Goal: Find specific page/section: Find specific page/section

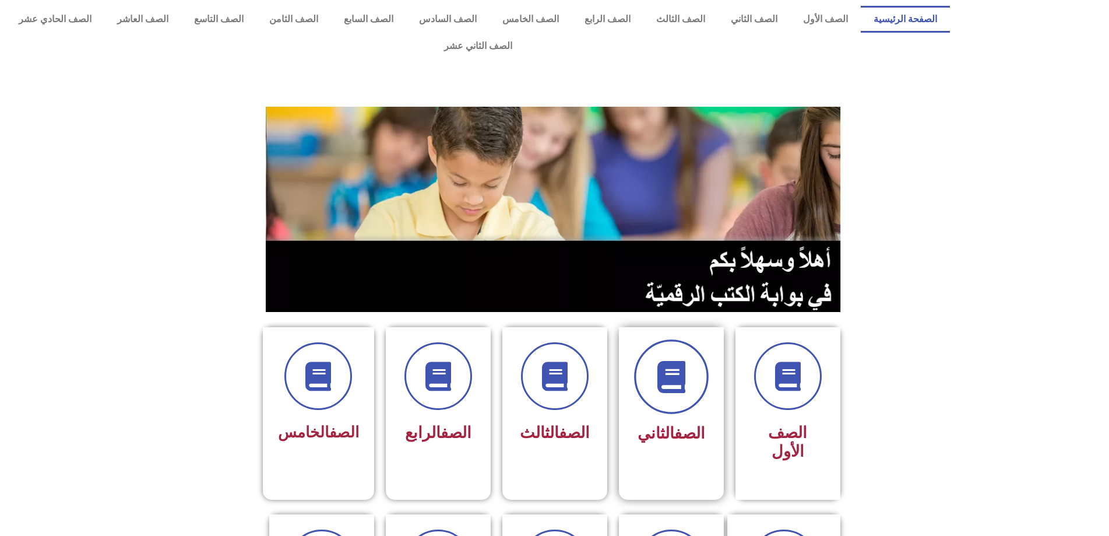
click at [676, 371] on span at bounding box center [671, 376] width 75 height 75
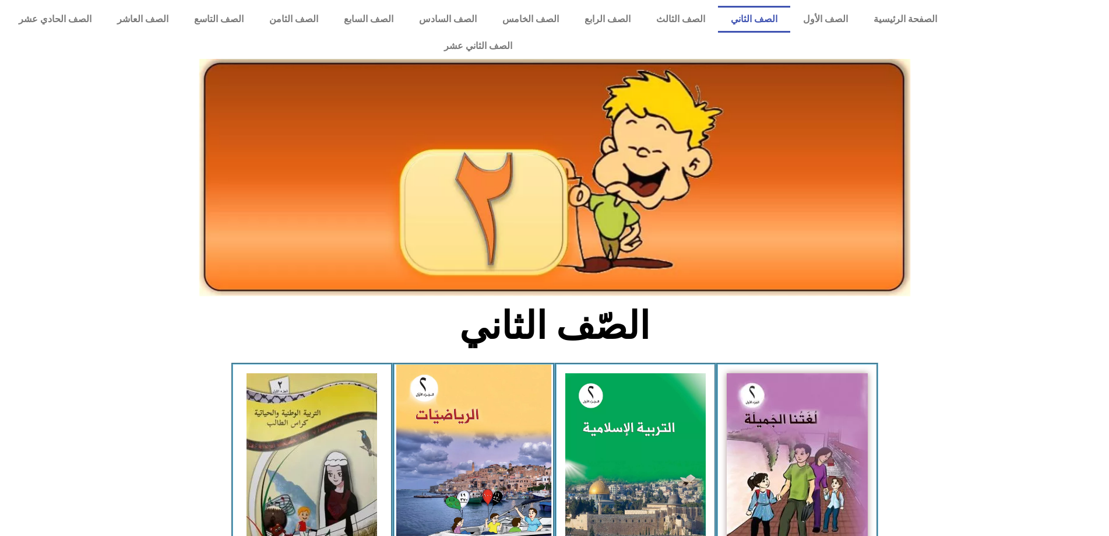
click at [460, 409] on img at bounding box center [473, 460] width 155 height 192
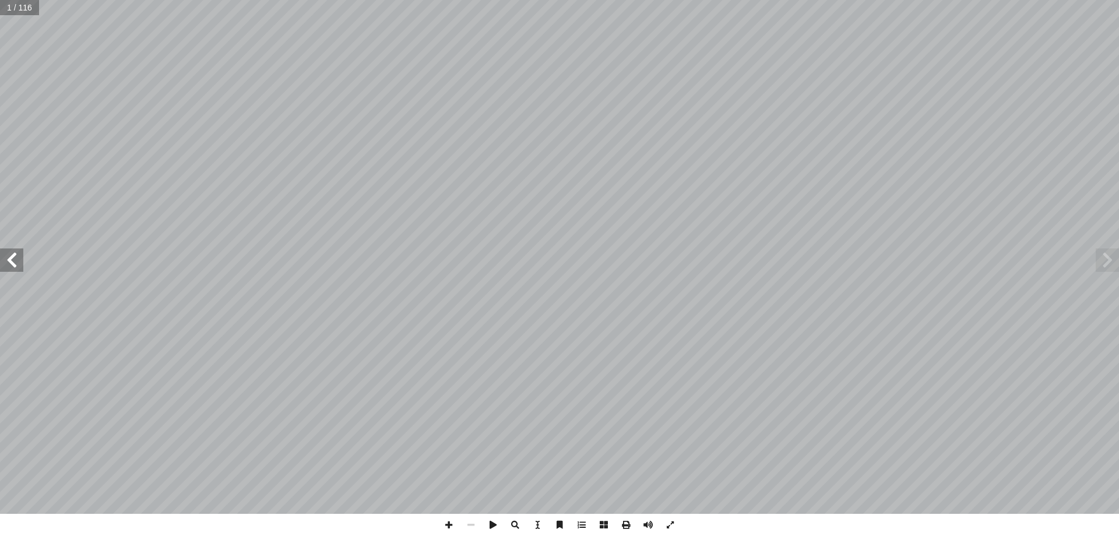
click at [16, 257] on span at bounding box center [11, 259] width 23 height 23
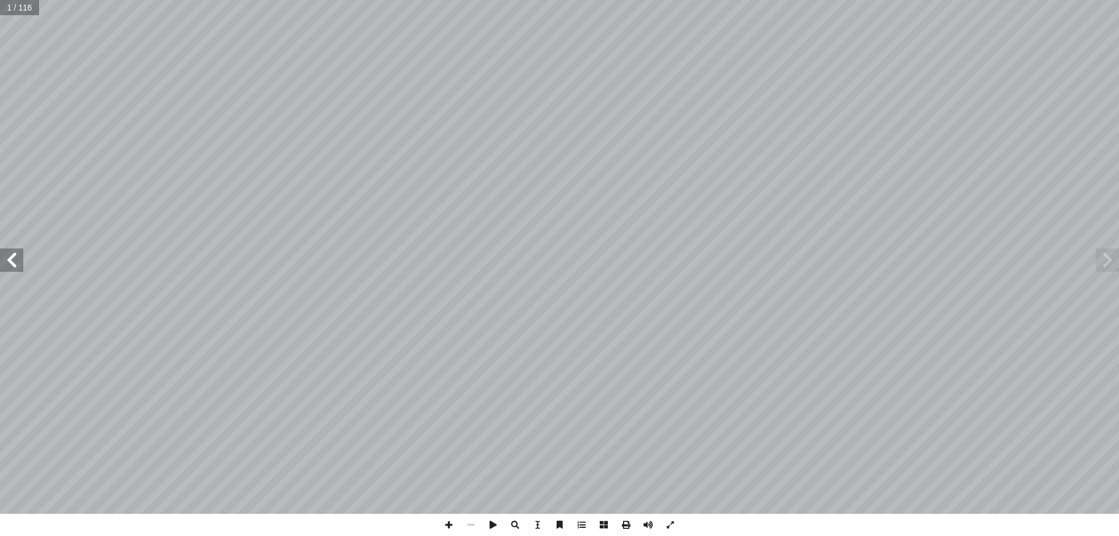
click at [16, 257] on span at bounding box center [11, 259] width 23 height 23
click at [18, 261] on span at bounding box center [11, 259] width 23 height 23
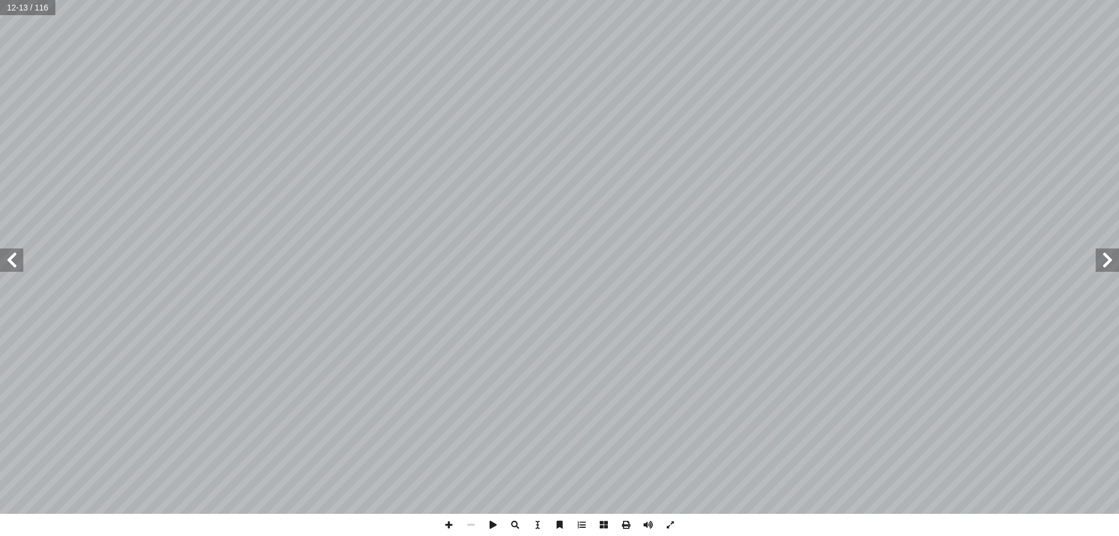
click at [18, 261] on span at bounding box center [11, 259] width 23 height 23
click at [19, 261] on span at bounding box center [11, 259] width 23 height 23
